Goal: Information Seeking & Learning: Learn about a topic

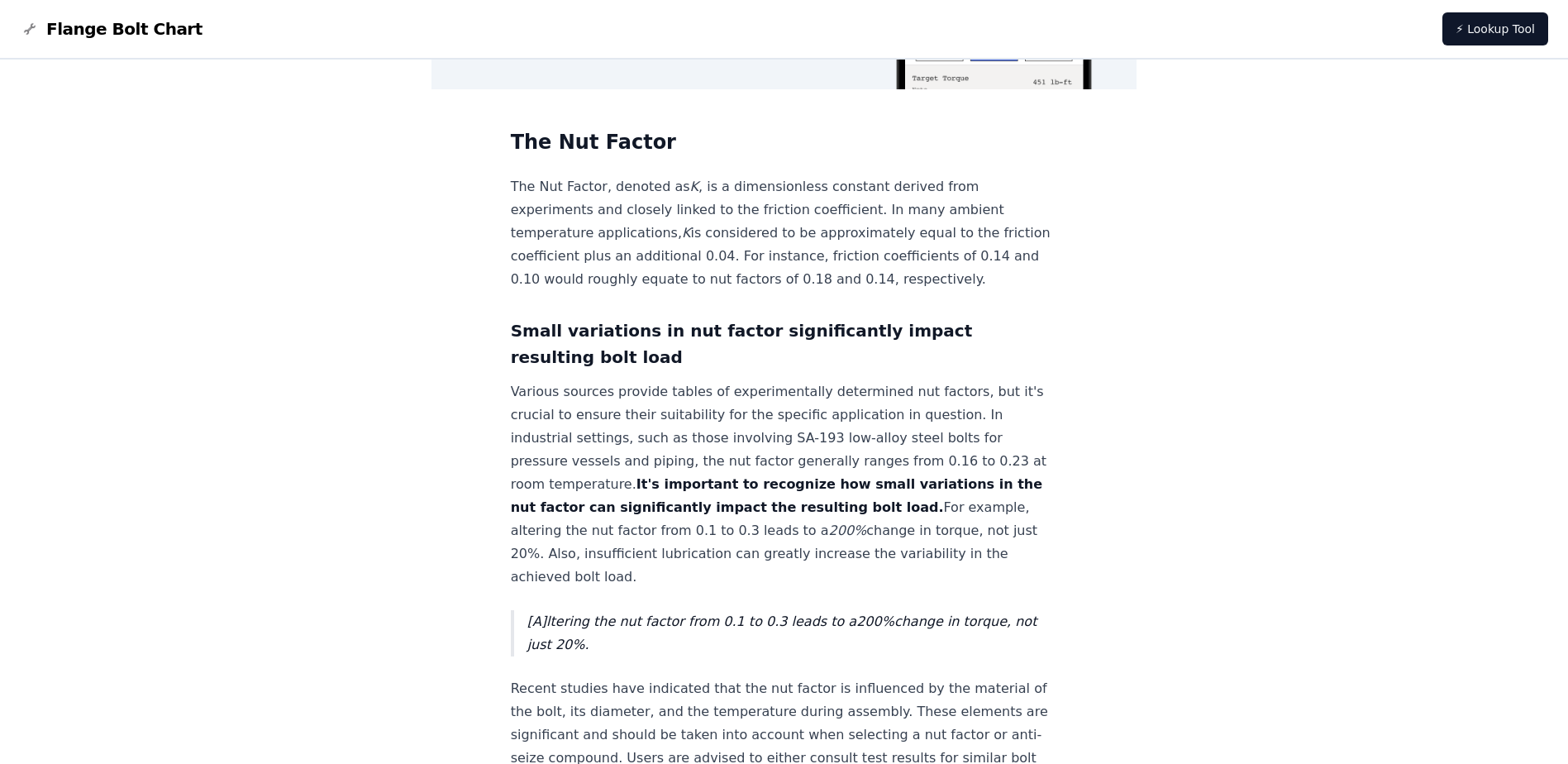
scroll to position [992, 0]
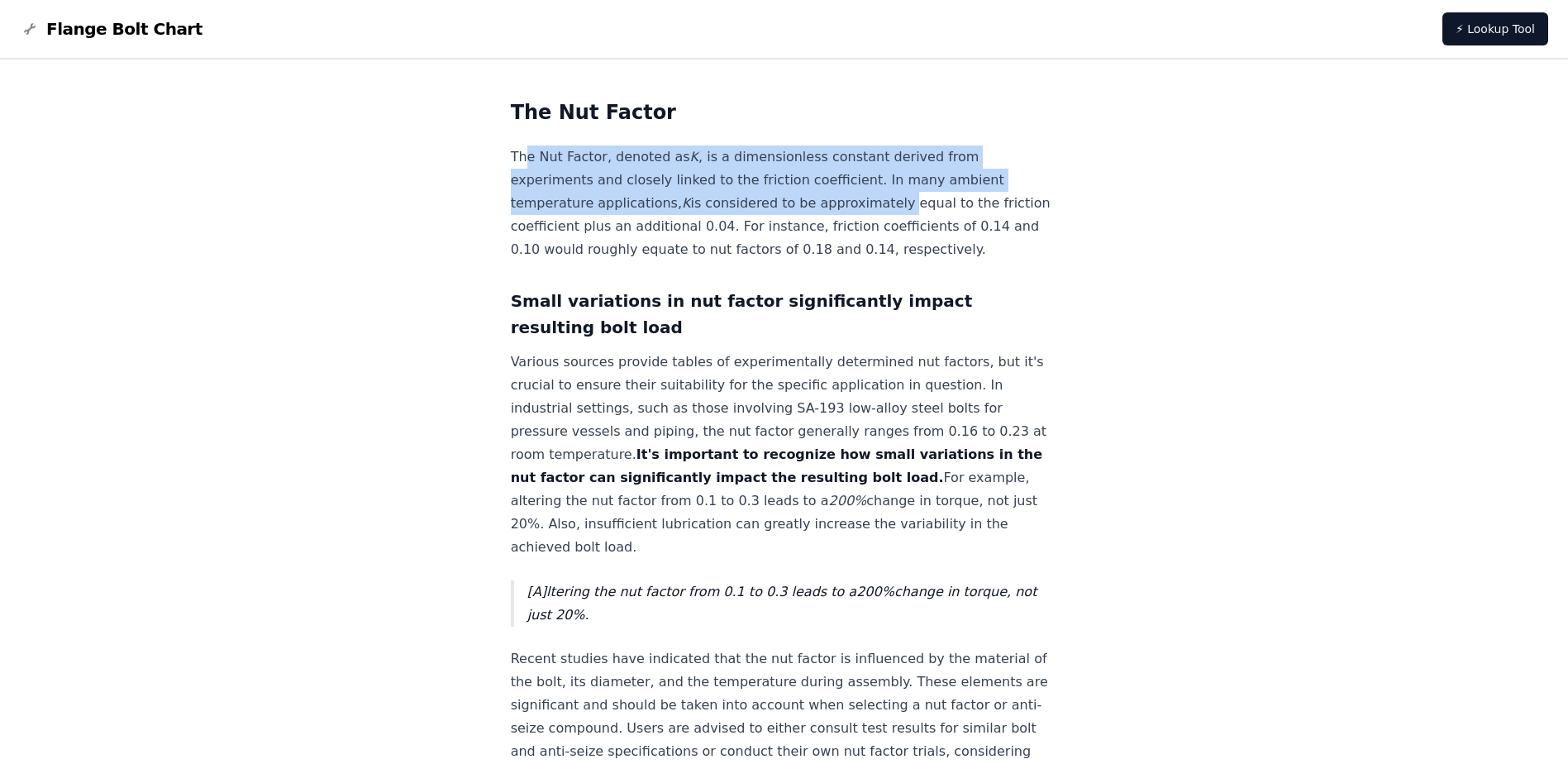
drag, startPoint x: 570, startPoint y: 143, endPoint x: 915, endPoint y: 192, distance: 348.5
click at [915, 192] on div "Home Flange Torque Nut factor calculation of target torque Nut factor calculati…" at bounding box center [784, 150] width 547 height 2126
click at [733, 191] on p "The Nut Factor, denoted as K , is a dimensionless constant derived from experim…" at bounding box center [784, 203] width 547 height 116
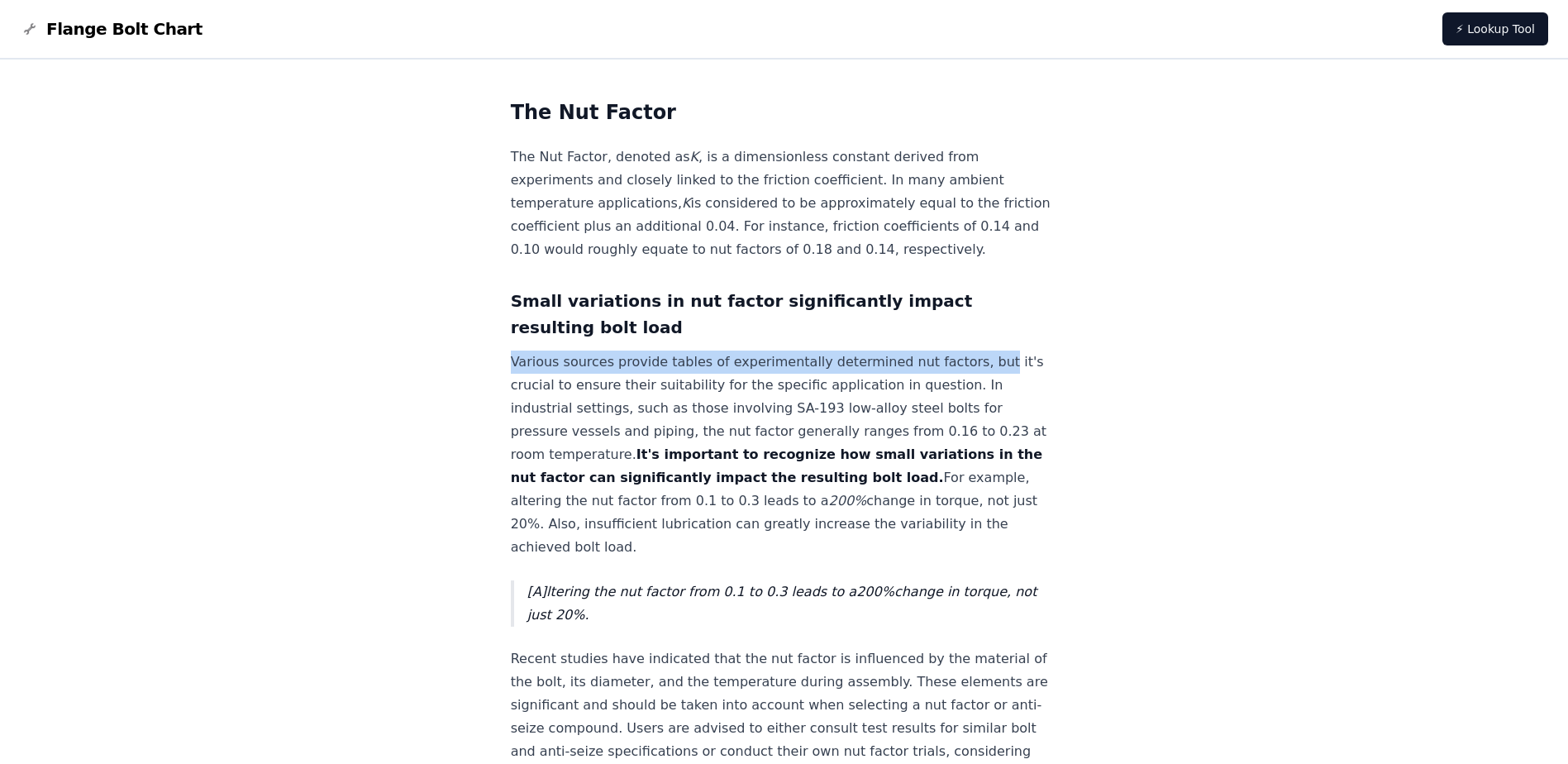
drag, startPoint x: 998, startPoint y: 386, endPoint x: 552, endPoint y: 392, distance: 446.0
click at [552, 392] on p "Various sources provide tables of experimentally determined nut factors, but it…" at bounding box center [784, 455] width 547 height 208
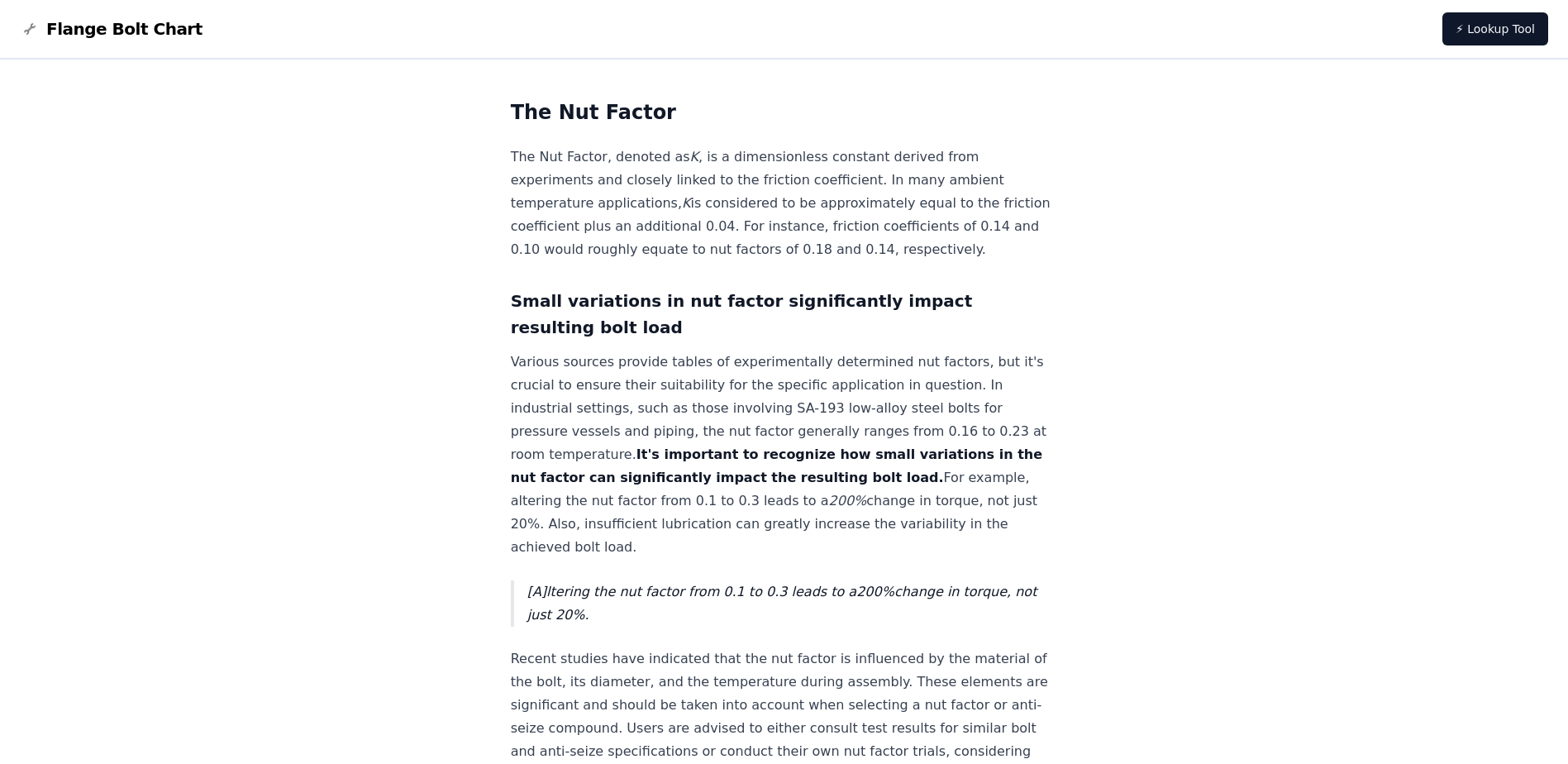
drag, startPoint x: 552, startPoint y: 392, endPoint x: 731, endPoint y: 416, distance: 180.6
click at [731, 415] on p "Various sources provide tables of experimentally determined nut factors, but it…" at bounding box center [784, 455] width 547 height 208
drag, startPoint x: 773, startPoint y: 413, endPoint x: 838, endPoint y: 415, distance: 65.0
click at [838, 415] on p "Various sources provide tables of experimentally determined nut factors, but it…" at bounding box center [784, 455] width 547 height 208
drag, startPoint x: 838, startPoint y: 415, endPoint x: 955, endPoint y: 411, distance: 117.1
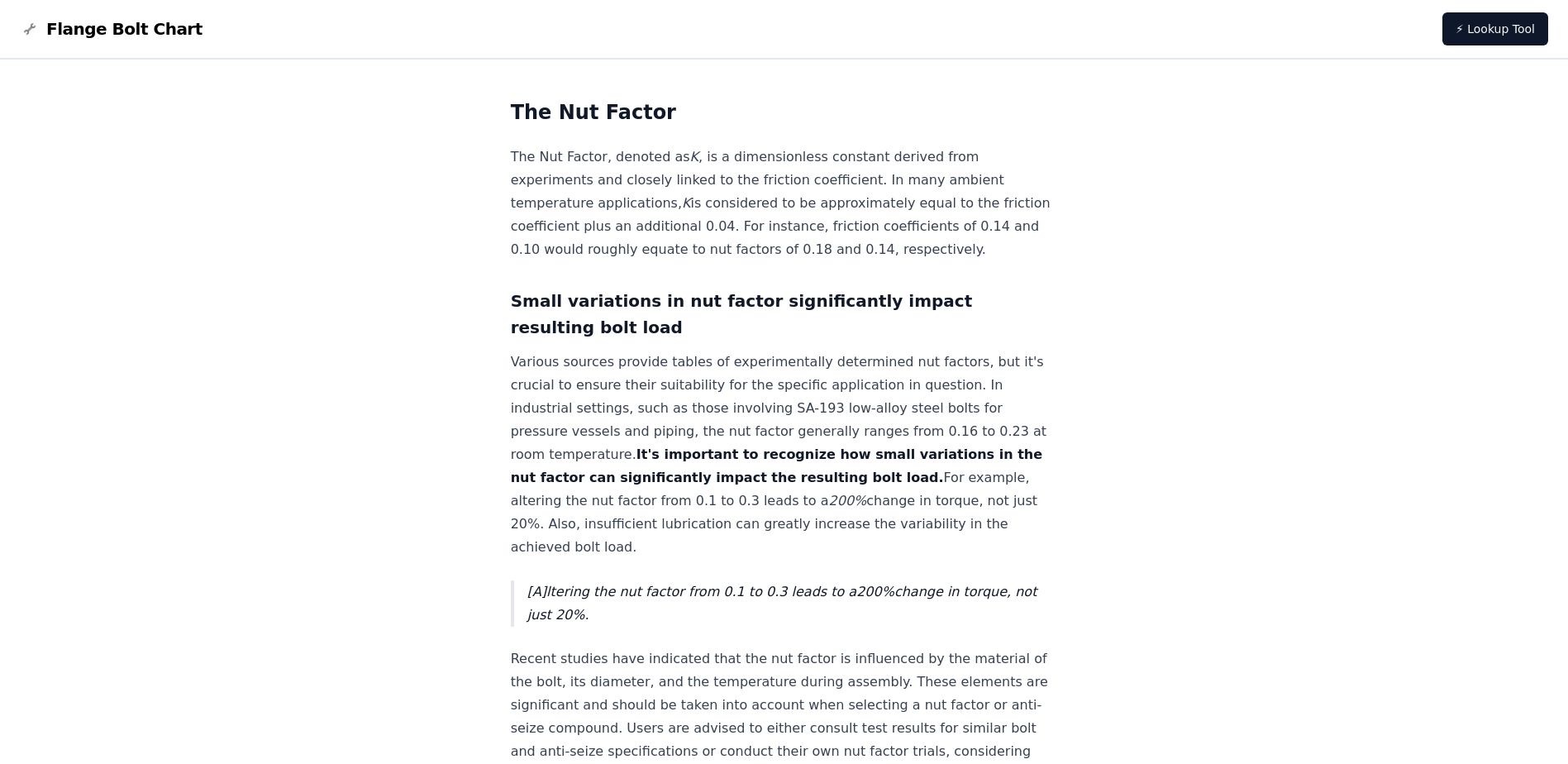
click at [955, 411] on p "Various sources provide tables of experimentally determined nut factors, but it…" at bounding box center [784, 455] width 547 height 208
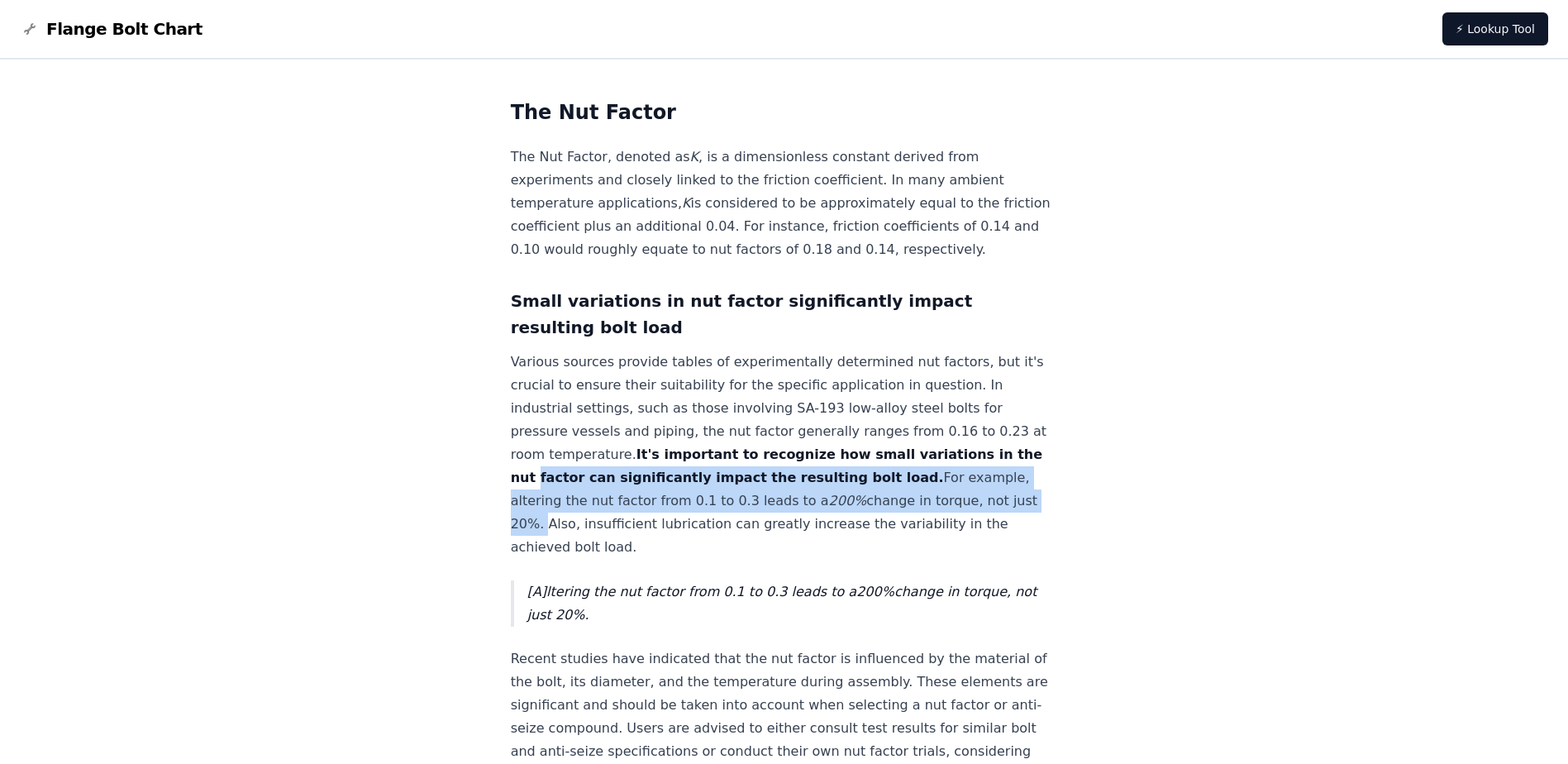
drag, startPoint x: 538, startPoint y: 495, endPoint x: 1034, endPoint y: 525, distance: 496.9
click at [1034, 525] on div "Home Flange Torque Nut factor calculation of target torque Nut factor calculati…" at bounding box center [784, 190] width 1528 height 2205
drag, startPoint x: 1034, startPoint y: 525, endPoint x: 1019, endPoint y: 519, distance: 16.2
click at [1015, 525] on p "Various sources provide tables of experimentally determined nut factors, but it…" at bounding box center [784, 455] width 547 height 208
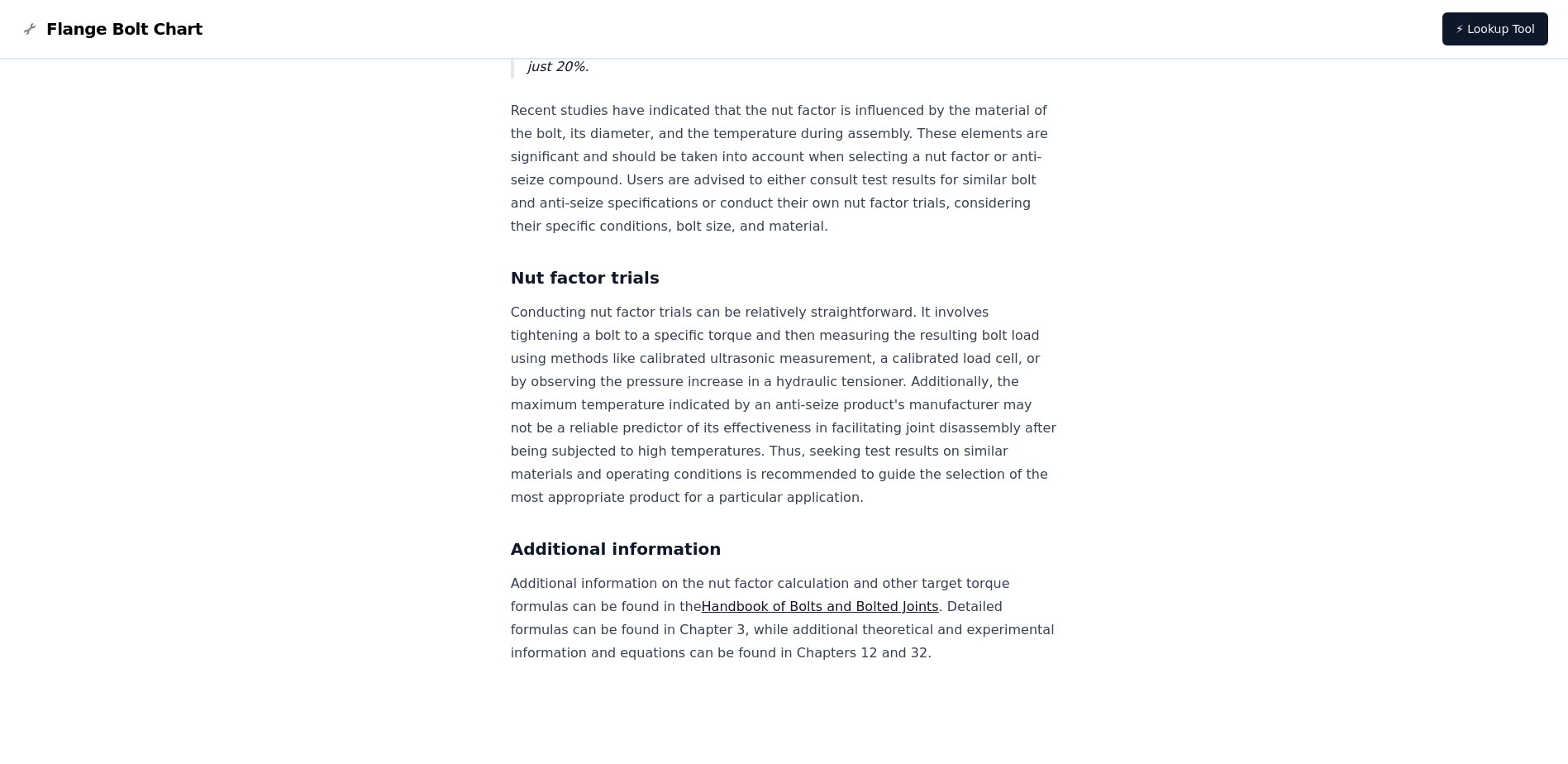
scroll to position [1563, 0]
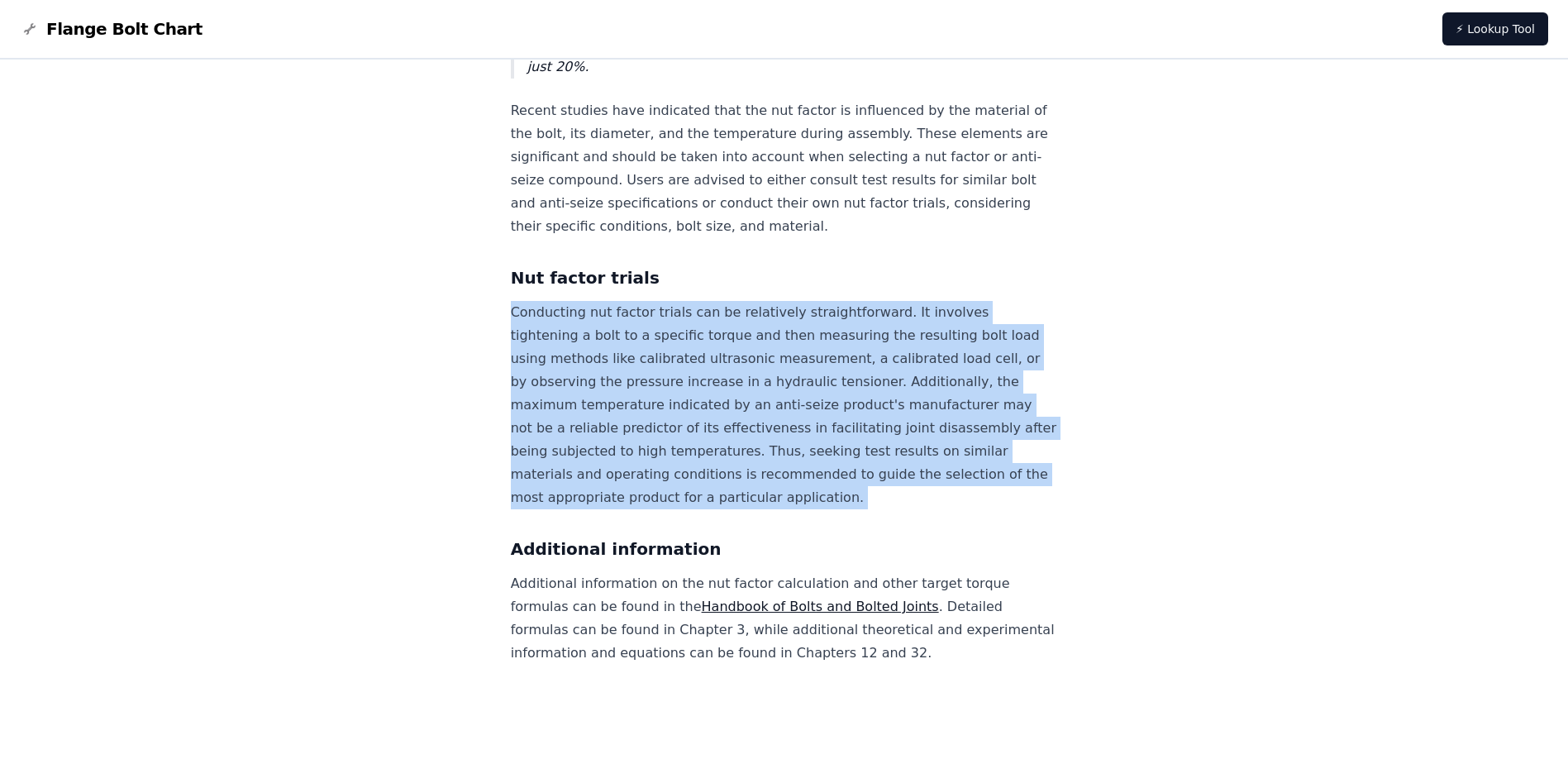
drag, startPoint x: 1081, startPoint y: 379, endPoint x: 1062, endPoint y: 475, distance: 97.9
click at [776, 434] on p "Conducting nut factor trials can be relatively straightforward. It involves tig…" at bounding box center [784, 405] width 547 height 208
